Goal: Task Accomplishment & Management: Complete application form

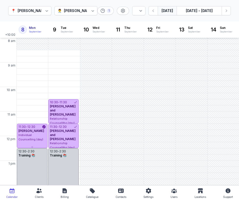
select select "week"
click at [37, 195] on div "Clients" at bounding box center [39, 197] width 9 height 6
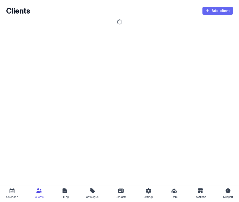
click at [214, 9] on span "Add client" at bounding box center [217, 11] width 24 height 6
select select
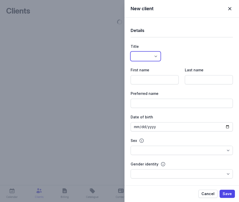
click at [146, 57] on select "Dr Mr Ms Mrs Miss [PERSON_NAME] Master" at bounding box center [146, 56] width 30 height 9
select select "Miss"
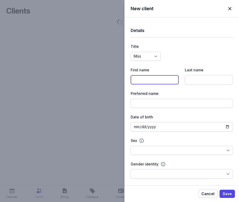
click at [156, 79] on input at bounding box center [155, 79] width 48 height 9
select select
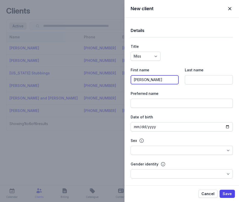
type input "[PERSON_NAME]"
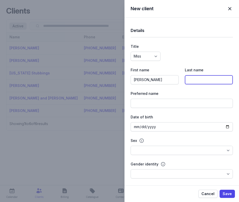
click at [203, 78] on input at bounding box center [209, 79] width 48 height 9
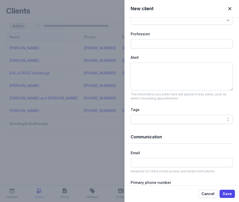
scroll to position [177, 0]
type input "Stubbings"
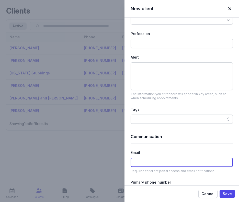
click at [159, 162] on input at bounding box center [182, 162] width 102 height 9
click at [153, 163] on input "[PERSON_NAME].clegg10@" at bounding box center [182, 162] width 102 height 9
click at [165, 162] on input "[PERSON_NAME].cleggio@" at bounding box center [182, 162] width 102 height 9
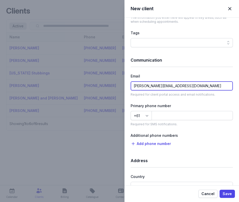
scroll to position [254, 0]
type input "[PERSON_NAME][EMAIL_ADDRESS][DOMAIN_NAME]"
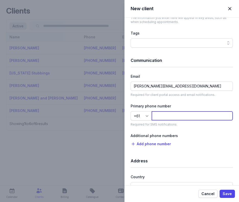
click at [174, 111] on input at bounding box center [192, 115] width 81 height 9
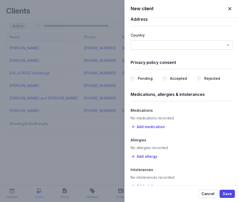
scroll to position [389, 0]
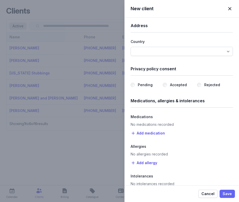
type input "423668194"
click at [227, 195] on span "Save" at bounding box center [227, 194] width 9 height 6
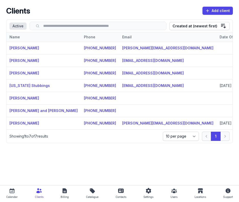
click at [8, 195] on div "Calendar" at bounding box center [11, 197] width 11 height 6
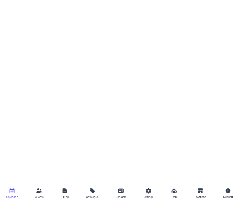
select select "week"
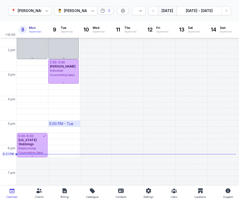
scroll to position [147, 0]
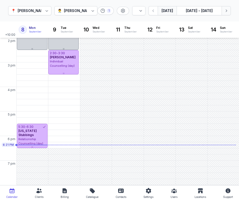
click at [225, 10] on icon "button" at bounding box center [226, 10] width 5 height 5
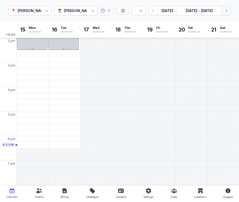
click at [225, 10] on icon "button" at bounding box center [226, 10] width 5 height 5
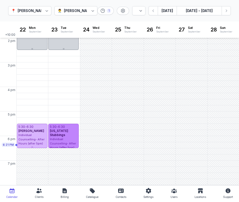
click at [75, 133] on div "[US_STATE] Stubbings" at bounding box center [64, 133] width 28 height 8
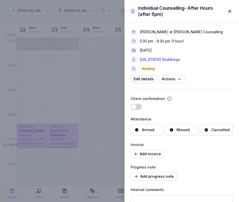
click at [145, 78] on span "Edit details" at bounding box center [144, 79] width 20 height 6
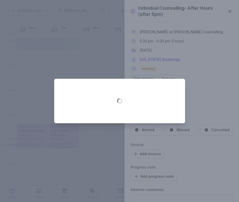
select select "17:30"
select select "18:30"
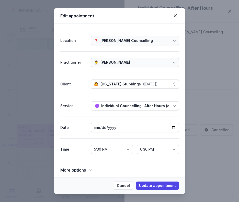
click at [125, 87] on div "[US_STATE] Stubbings" at bounding box center [120, 84] width 40 height 6
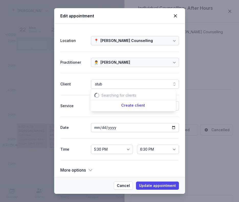
scroll to position [0, 9]
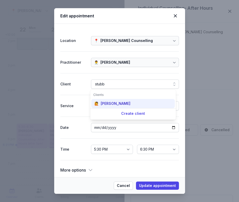
type input "stubb"
click at [124, 105] on div "[PERSON_NAME]" at bounding box center [116, 103] width 30 height 5
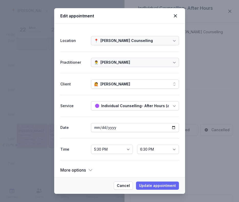
click at [157, 186] on span "Update appointment" at bounding box center [157, 185] width 37 height 6
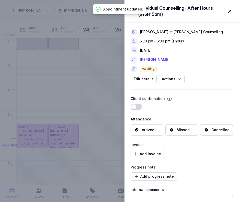
click at [232, 10] on span "button" at bounding box center [229, 11] width 11 height 11
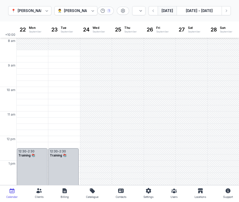
click at [169, 10] on button "[DATE]" at bounding box center [167, 10] width 19 height 9
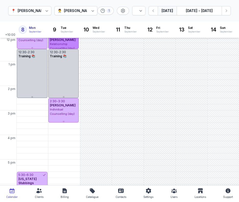
scroll to position [147, 0]
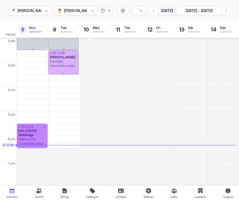
click at [41, 136] on div "[US_STATE] Stubbings" at bounding box center [32, 133] width 28 height 8
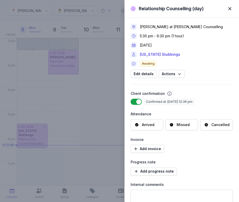
click at [147, 126] on div "Arrived" at bounding box center [148, 124] width 13 height 5
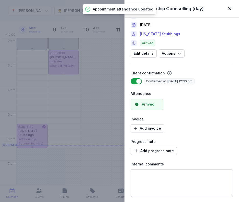
scroll to position [20, 0]
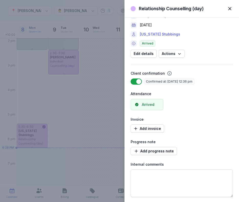
click at [171, 34] on link "[US_STATE] Stubbings" at bounding box center [160, 34] width 40 height 6
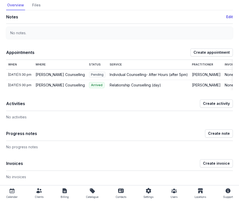
scroll to position [27, 0]
click at [218, 136] on span "Create note" at bounding box center [219, 133] width 22 height 6
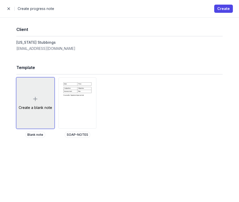
click at [36, 101] on icon at bounding box center [35, 99] width 6 height 6
click at [30, 102] on div "Create a blank note" at bounding box center [36, 103] width 38 height 51
click at [35, 100] on icon at bounding box center [35, 99] width 6 height 6
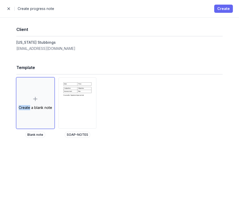
click at [227, 13] on button "Create" at bounding box center [223, 9] width 19 height 8
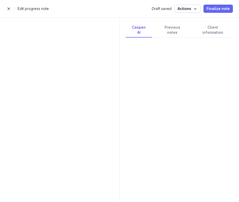
select select
select select "***"
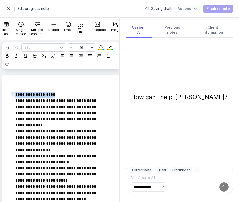
drag, startPoint x: 59, startPoint y: 94, endPoint x: 15, endPoint y: 93, distance: 44.2
click at [9, 57] on icon at bounding box center [7, 56] width 4 height 4
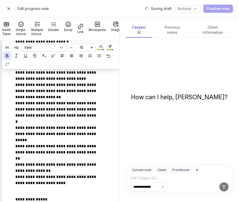
scroll to position [183, 0]
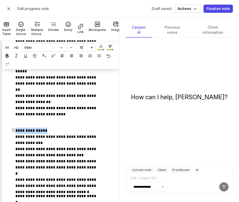
drag, startPoint x: 45, startPoint y: 131, endPoint x: 12, endPoint y: 130, distance: 32.5
click at [9, 55] on icon at bounding box center [7, 56] width 4 height 4
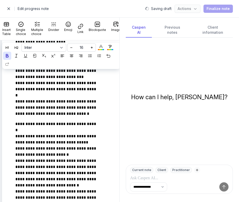
scroll to position [261, 0]
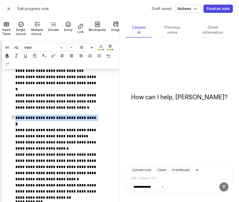
drag, startPoint x: 99, startPoint y: 118, endPoint x: 8, endPoint y: 116, distance: 91.0
click at [8, 116] on div "**********" at bounding box center [57, 167] width 101 height 683
click at [9, 55] on icon at bounding box center [7, 56] width 4 height 4
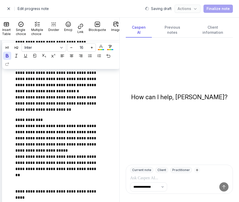
scroll to position [348, 0]
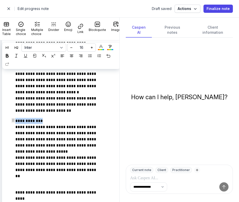
drag, startPoint x: 45, startPoint y: 121, endPoint x: 7, endPoint y: 118, distance: 39.0
click at [7, 118] on div "**********" at bounding box center [61, 83] width 119 height 713
click at [10, 55] on div at bounding box center [7, 56] width 6 height 6
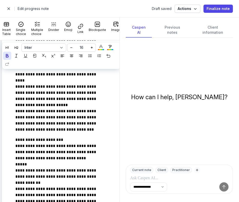
scroll to position [466, 0]
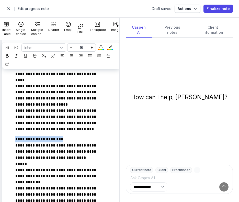
drag, startPoint x: 70, startPoint y: 140, endPoint x: -1, endPoint y: 138, distance: 71.3
click at [0, 138] on html "**********" at bounding box center [119, 101] width 239 height 202
click at [9, 54] on icon at bounding box center [7, 56] width 4 height 4
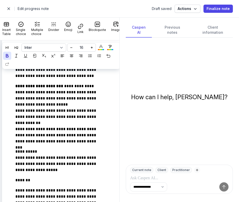
scroll to position [520, 0]
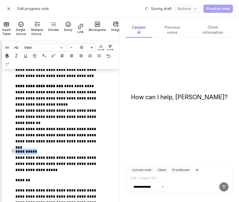
drag, startPoint x: 38, startPoint y: 149, endPoint x: 11, endPoint y: 148, distance: 26.9
click at [9, 54] on icon at bounding box center [7, 56] width 4 height 4
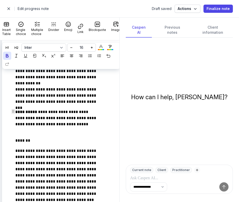
scroll to position [559, 0]
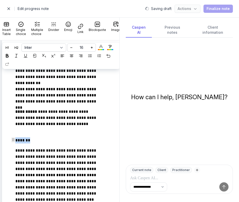
drag, startPoint x: 36, startPoint y: 142, endPoint x: 2, endPoint y: 143, distance: 34.5
click at [10, 55] on div at bounding box center [7, 56] width 6 height 6
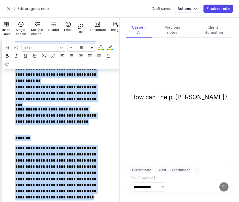
scroll to position [599, 0]
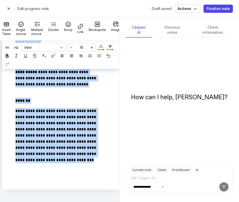
drag, startPoint x: 18, startPoint y: 96, endPoint x: 162, endPoint y: 202, distance: 179.0
click at [162, 202] on div "**********" at bounding box center [119, 109] width 239 height 185
copy div "**********"
select select
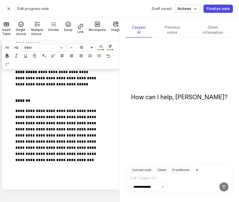
click at [14, 9] on div at bounding box center [14, 9] width 0 height 4
click at [10, 8] on span "button" at bounding box center [9, 9] width 10 height 10
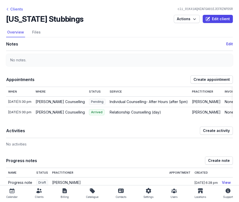
click at [13, 11] on div "Clients" at bounding box center [14, 9] width 17 height 6
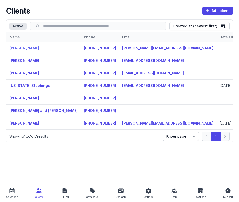
click at [25, 47] on link "[PERSON_NAME]" at bounding box center [24, 48] width 30 height 4
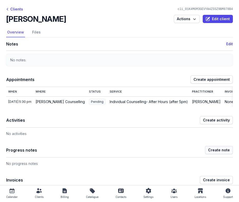
click at [219, 153] on span "Create note" at bounding box center [219, 150] width 22 height 6
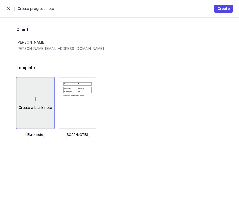
click at [32, 109] on div "Create a blank note" at bounding box center [35, 107] width 33 height 5
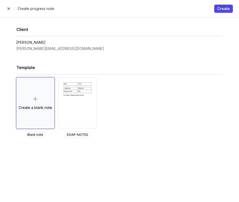
click at [233, 11] on div "Close panel Create progress note Create" at bounding box center [119, 8] width 239 height 17
click at [226, 10] on span "Create" at bounding box center [223, 9] width 13 height 6
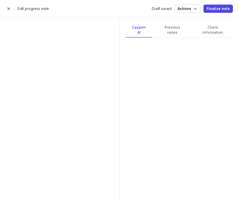
select select
select select "***"
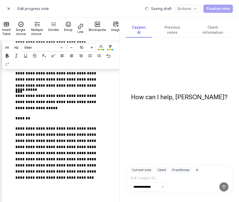
scroll to position [564, 0]
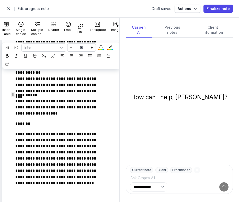
drag, startPoint x: 37, startPoint y: 120, endPoint x: 21, endPoint y: 120, distance: 15.6
drag, startPoint x: 35, startPoint y: 124, endPoint x: -1, endPoint y: 123, distance: 36.1
click at [0, 123] on html "**********" at bounding box center [119, 101] width 239 height 202
click at [10, 54] on div at bounding box center [7, 56] width 6 height 6
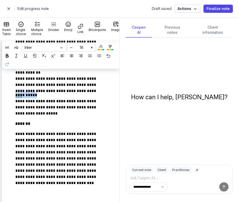
drag, startPoint x: 41, startPoint y: 92, endPoint x: 5, endPoint y: 94, distance: 35.6
click at [9, 55] on icon at bounding box center [7, 56] width 4 height 4
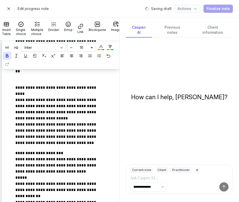
scroll to position [440, 0]
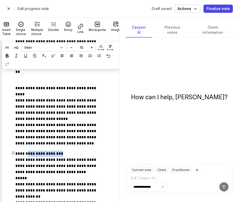
drag, startPoint x: 74, startPoint y: 153, endPoint x: 29, endPoint y: 151, distance: 44.3
click at [29, 151] on p "**********" at bounding box center [56, 181] width 83 height 61
click at [45, 154] on p "**********" at bounding box center [56, 181] width 83 height 61
drag, startPoint x: 75, startPoint y: 155, endPoint x: 42, endPoint y: 153, distance: 33.3
click at [42, 153] on p "**********" at bounding box center [56, 181] width 83 height 61
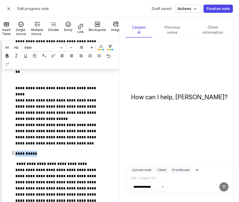
drag, startPoint x: 39, startPoint y: 153, endPoint x: 3, endPoint y: 150, distance: 36.6
click at [9, 54] on icon at bounding box center [7, 56] width 4 height 4
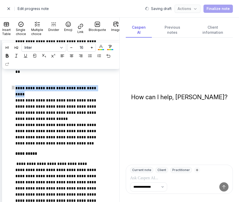
drag, startPoint x: 38, startPoint y: 93, endPoint x: 15, endPoint y: 87, distance: 23.7
click at [9, 55] on icon at bounding box center [7, 56] width 4 height 4
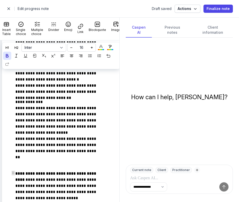
scroll to position [349, 0]
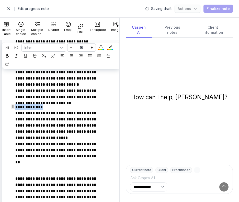
drag, startPoint x: 41, startPoint y: 106, endPoint x: -1, endPoint y: 104, distance: 42.2
click at [0, 104] on html "**********" at bounding box center [119, 101] width 239 height 202
click at [9, 55] on icon at bounding box center [7, 56] width 4 height 4
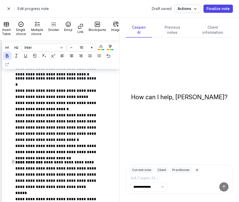
scroll to position [294, 0]
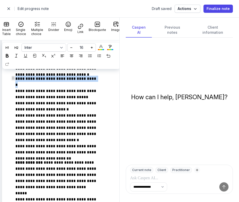
drag, startPoint x: 99, startPoint y: 80, endPoint x: 9, endPoint y: 80, distance: 90.5
click at [9, 80] on div "**********" at bounding box center [57, 134] width 101 height 681
click at [10, 58] on div at bounding box center [7, 56] width 6 height 6
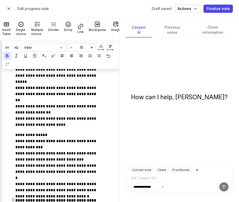
scroll to position [167, 0]
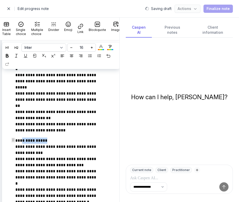
drag, startPoint x: 52, startPoint y: 142, endPoint x: 23, endPoint y: 141, distance: 29.4
click at [23, 141] on p "**********" at bounding box center [56, 167] width 83 height 61
click at [59, 144] on p "**********" at bounding box center [56, 167] width 83 height 61
drag, startPoint x: 55, startPoint y: 140, endPoint x: -1, endPoint y: 138, distance: 56.0
click at [0, 138] on html "**********" at bounding box center [119, 101] width 239 height 202
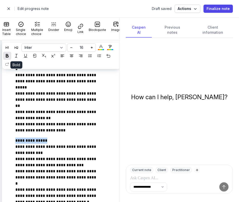
click at [10, 58] on div at bounding box center [7, 56] width 6 height 6
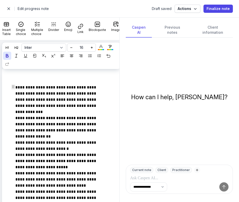
scroll to position [0, 0]
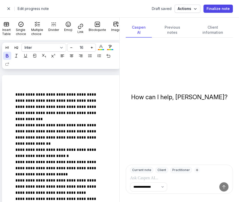
click at [8, 11] on span "button" at bounding box center [9, 9] width 10 height 10
